Goal: Task Accomplishment & Management: Use online tool/utility

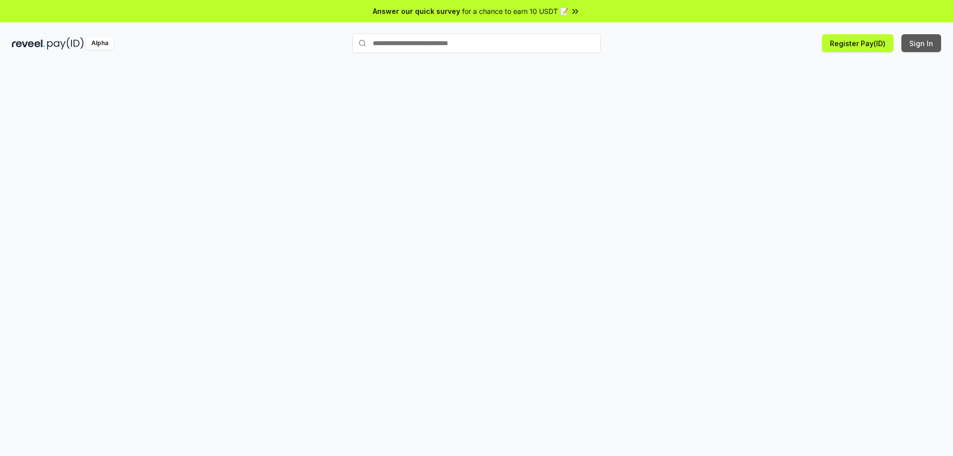
click at [917, 47] on button "Sign In" at bounding box center [922, 43] width 40 height 18
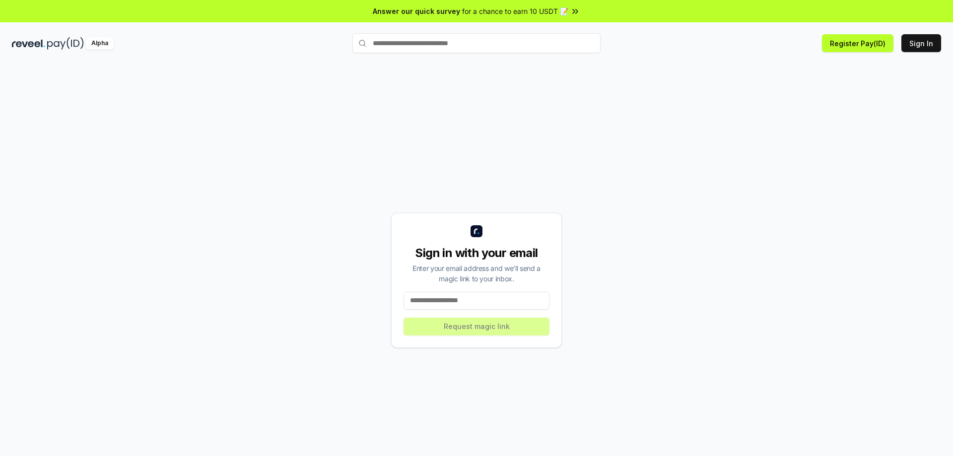
click at [451, 305] on input at bounding box center [477, 301] width 146 height 18
